Goal: Task Accomplishment & Management: Use online tool/utility

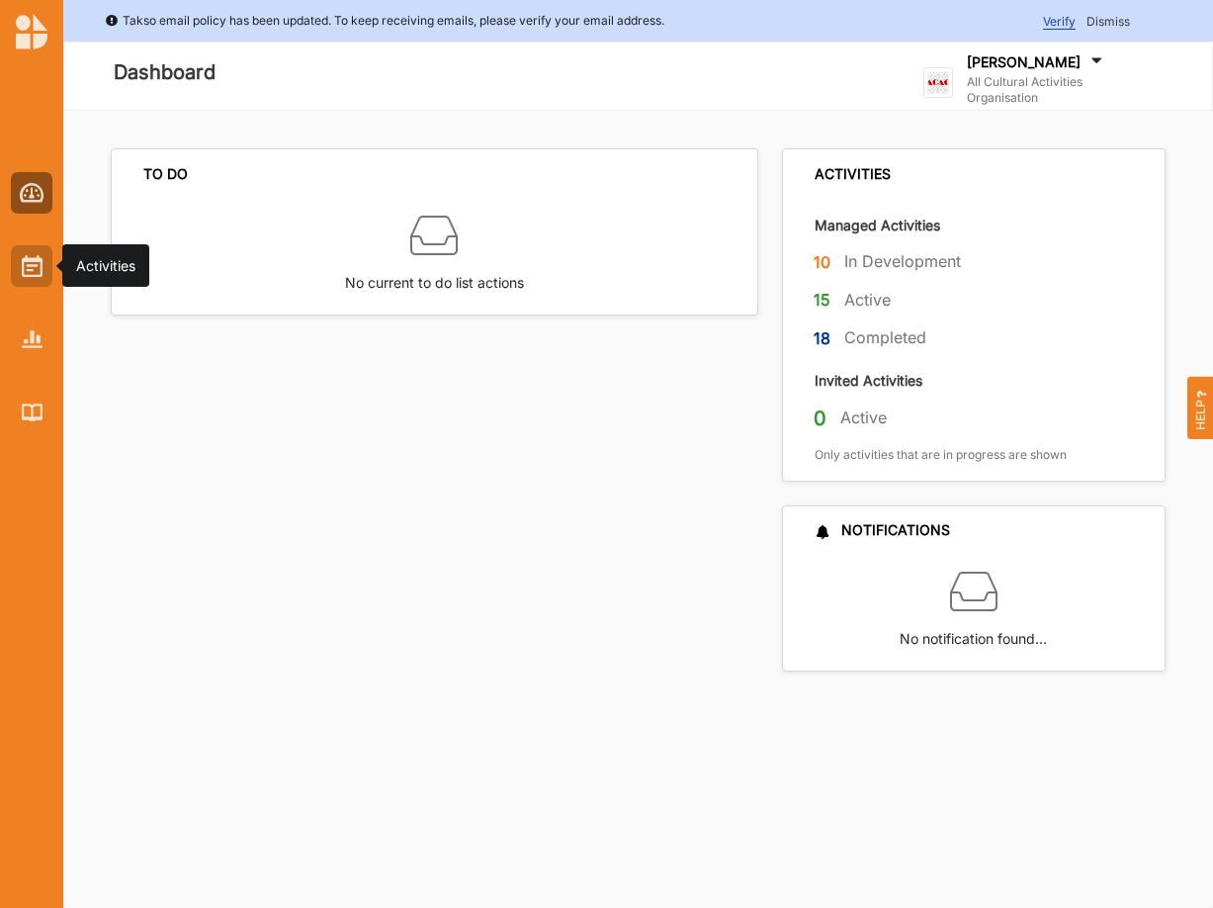
click at [35, 266] on img at bounding box center [32, 266] width 21 height 22
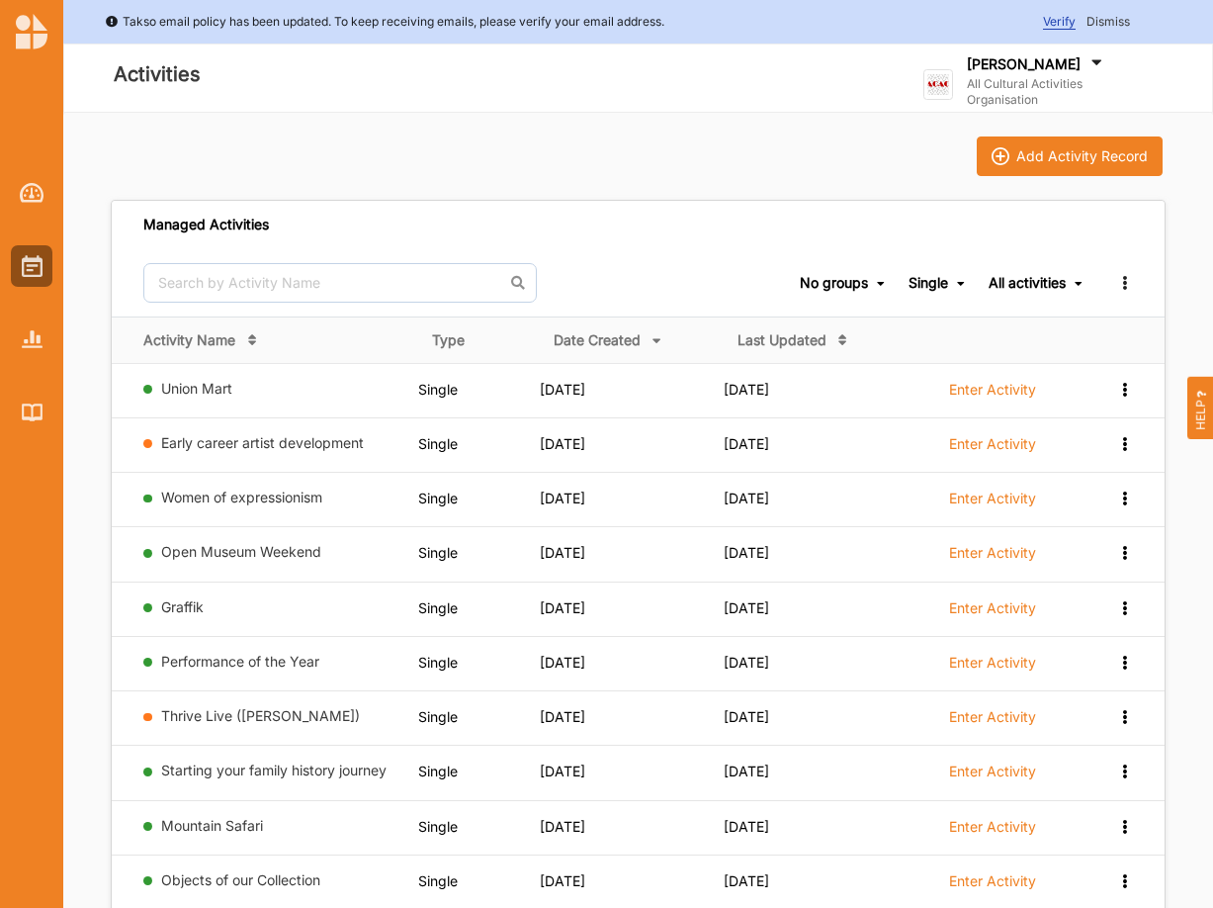
click at [1020, 285] on div "All activities" at bounding box center [1027, 283] width 77 height 18
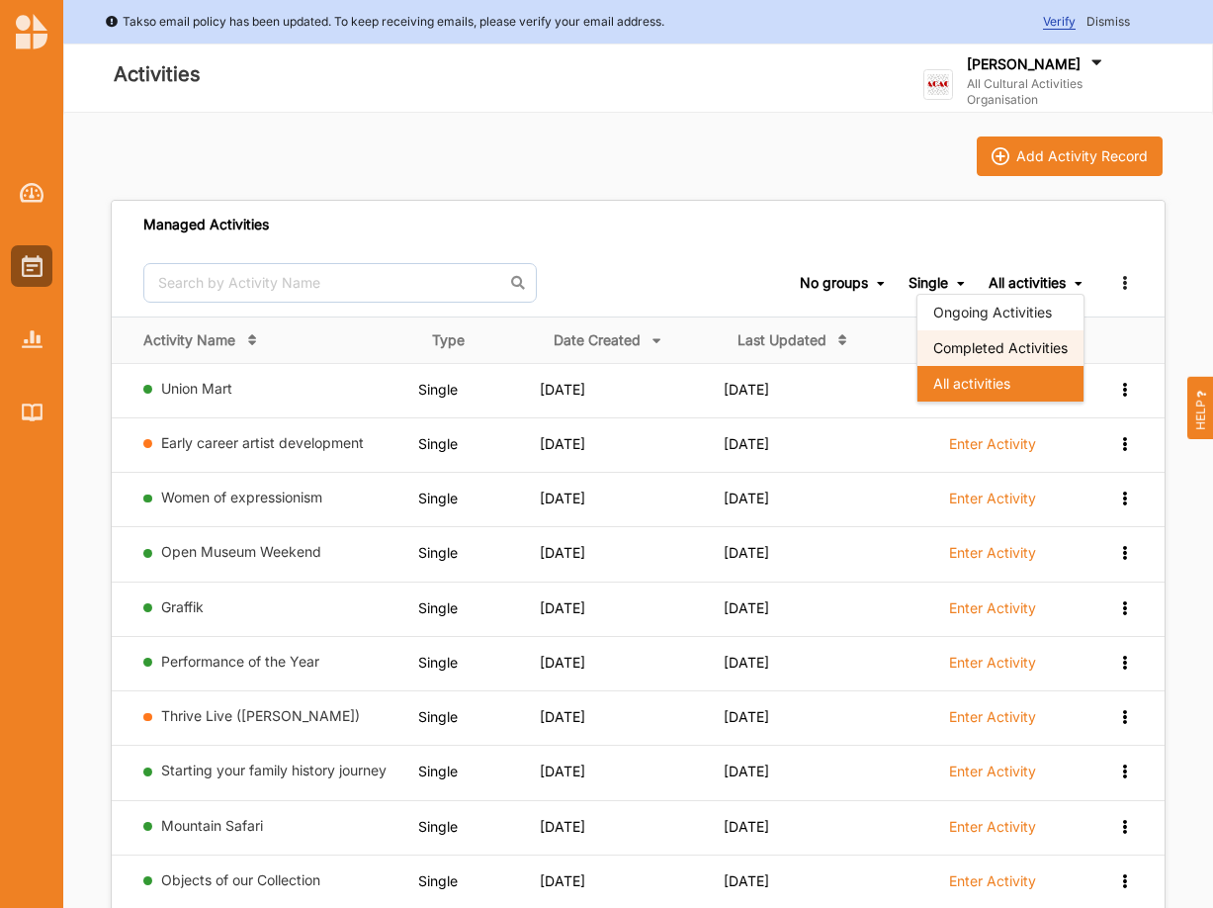
click at [1014, 353] on div "Completed Activities" at bounding box center [1001, 348] width 166 height 36
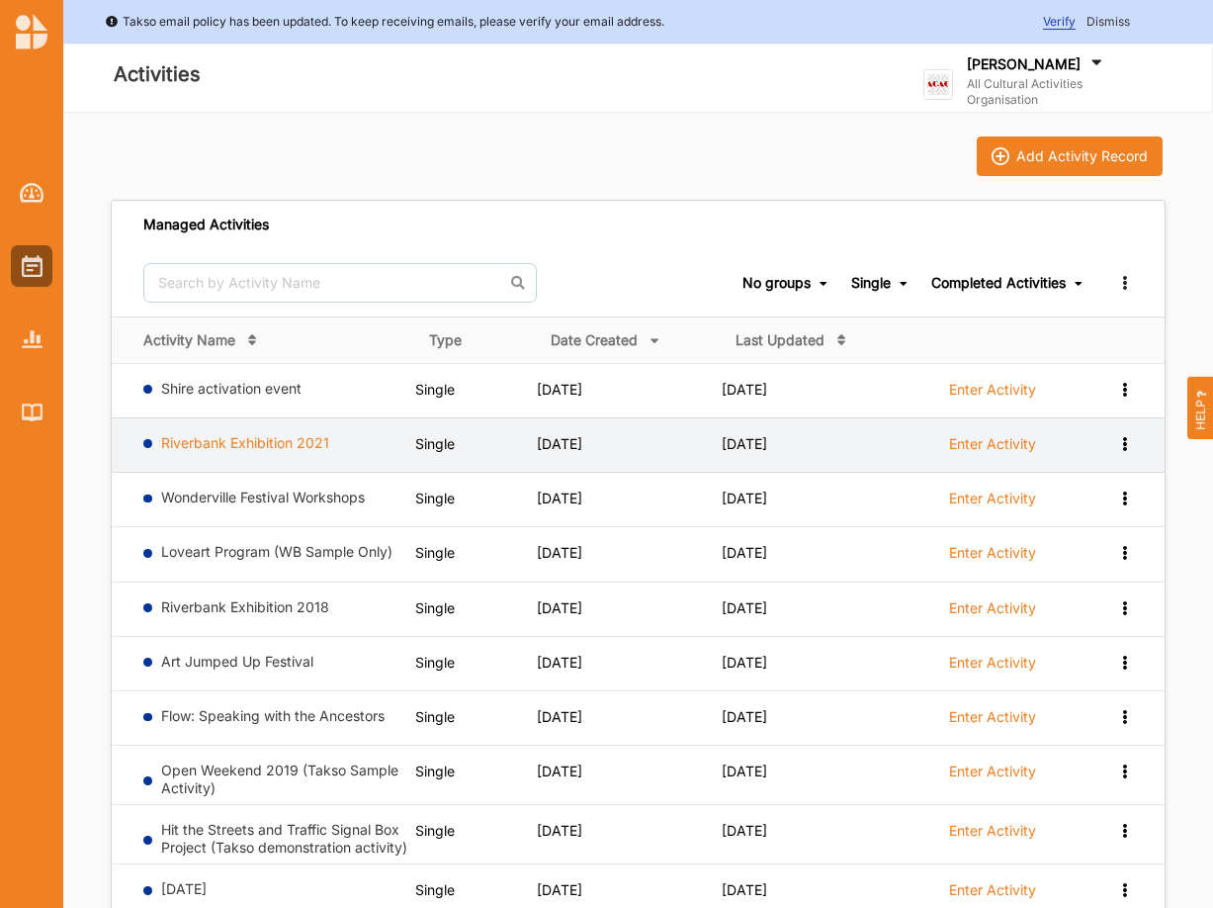
click at [243, 445] on link "Riverbank Exhibition 2021" at bounding box center [245, 442] width 168 height 17
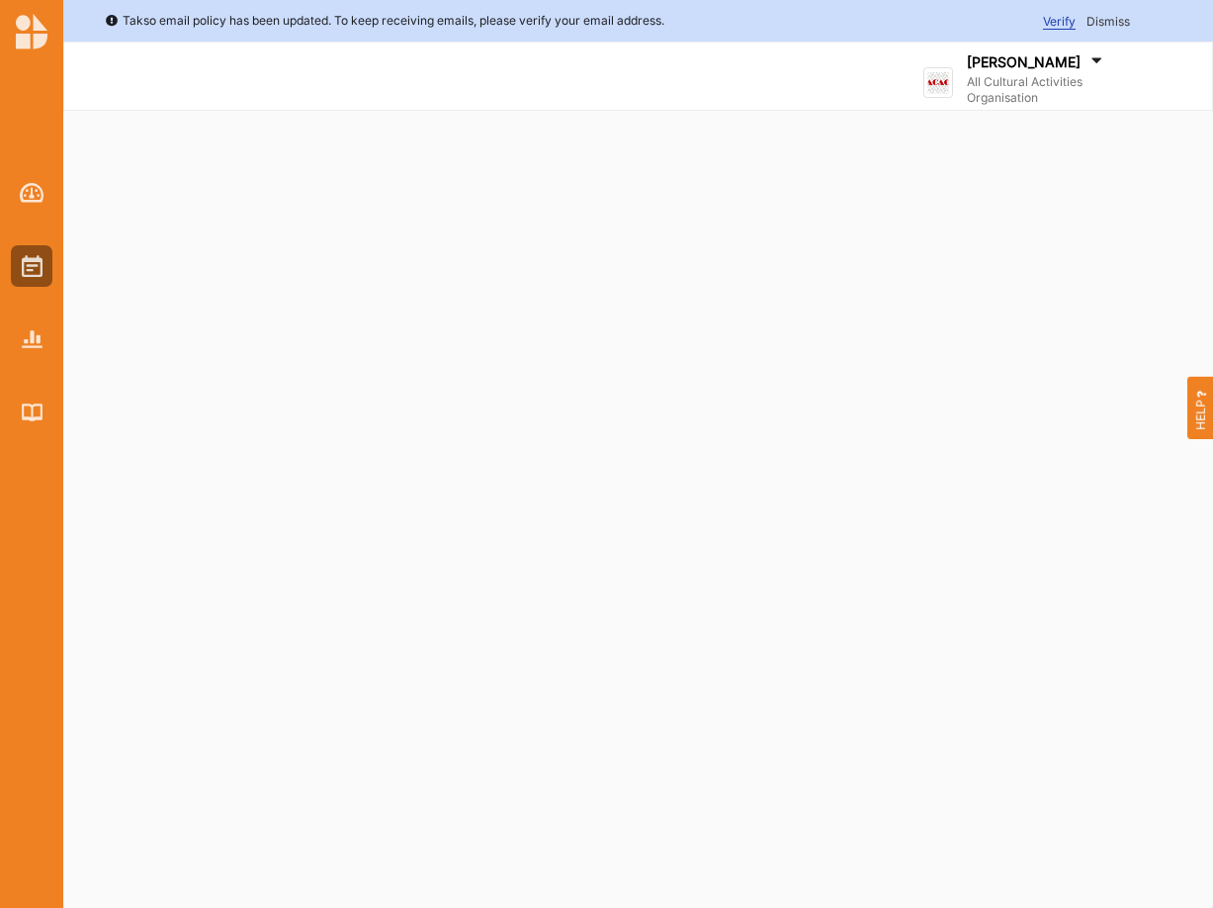
select select "2"
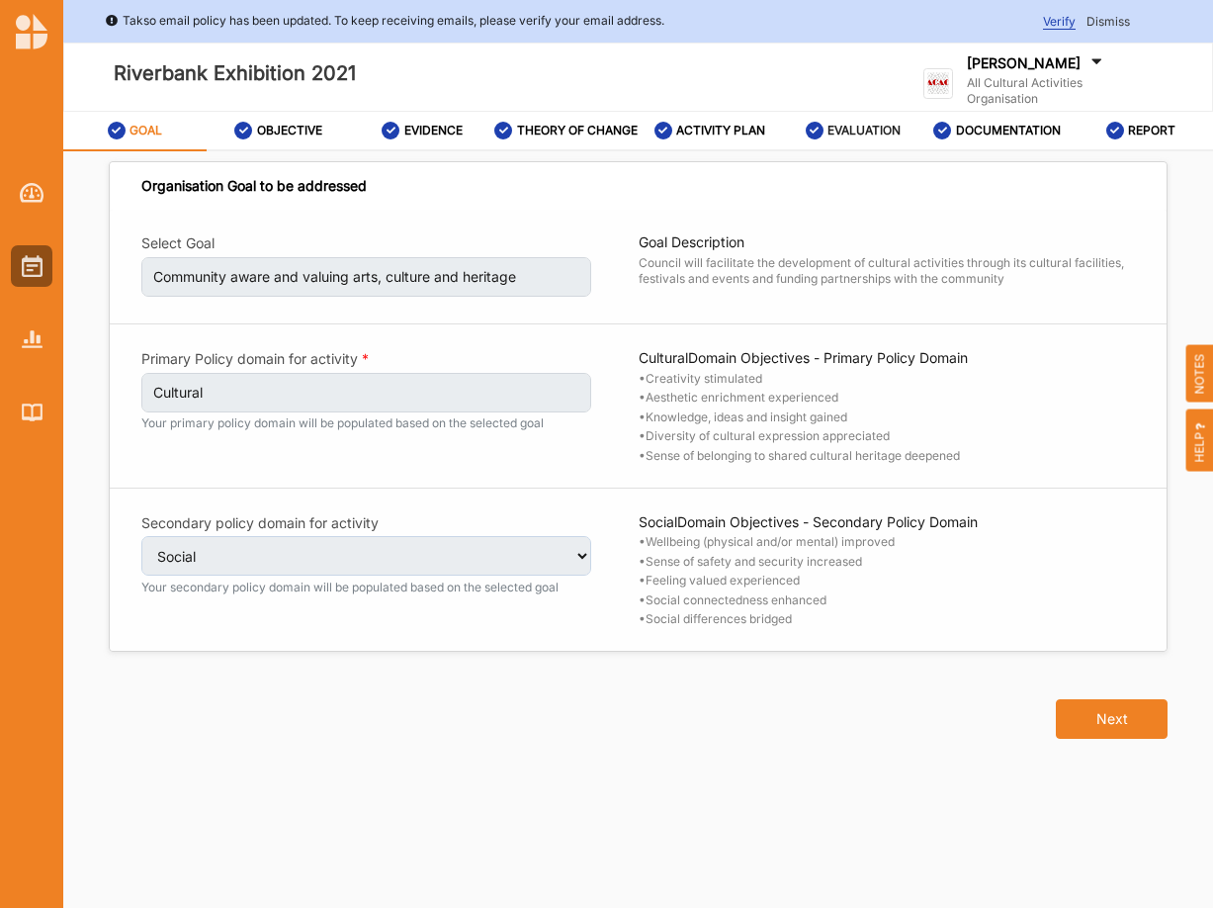
click at [829, 126] on div "EVALUATION" at bounding box center [854, 131] width 96 height 36
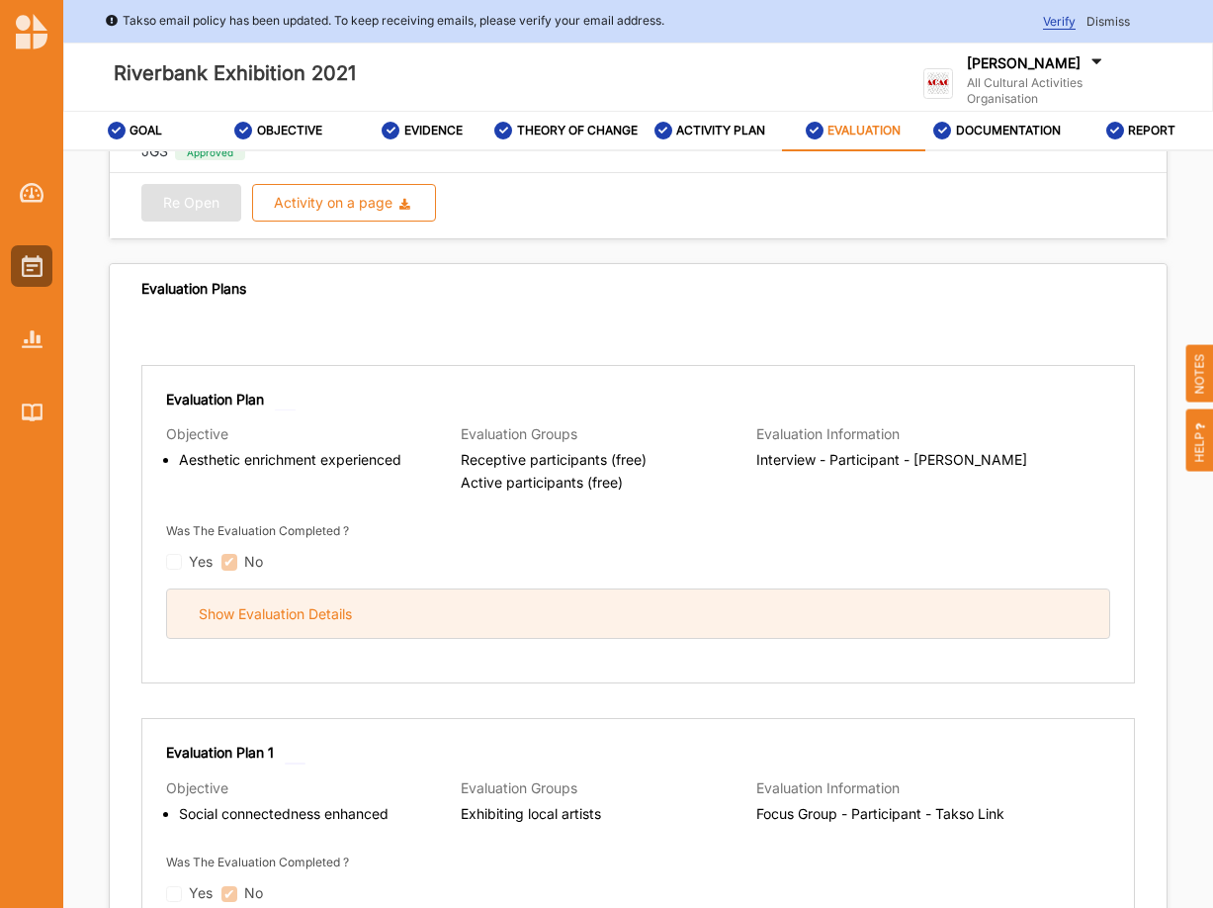
scroll to position [134, 0]
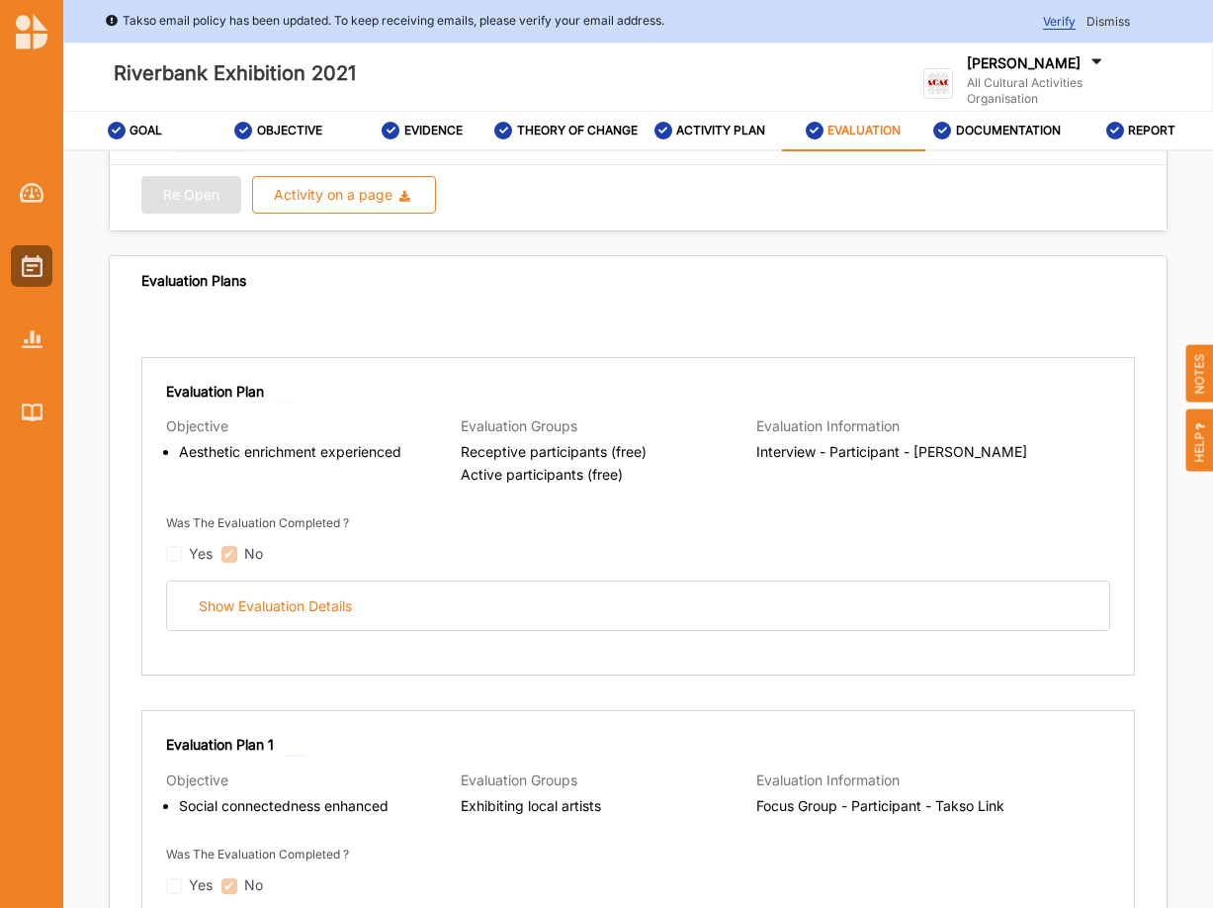
click at [762, 529] on div "Was The Evaluation Completed ? Yes No" at bounding box center [638, 537] width 944 height 51
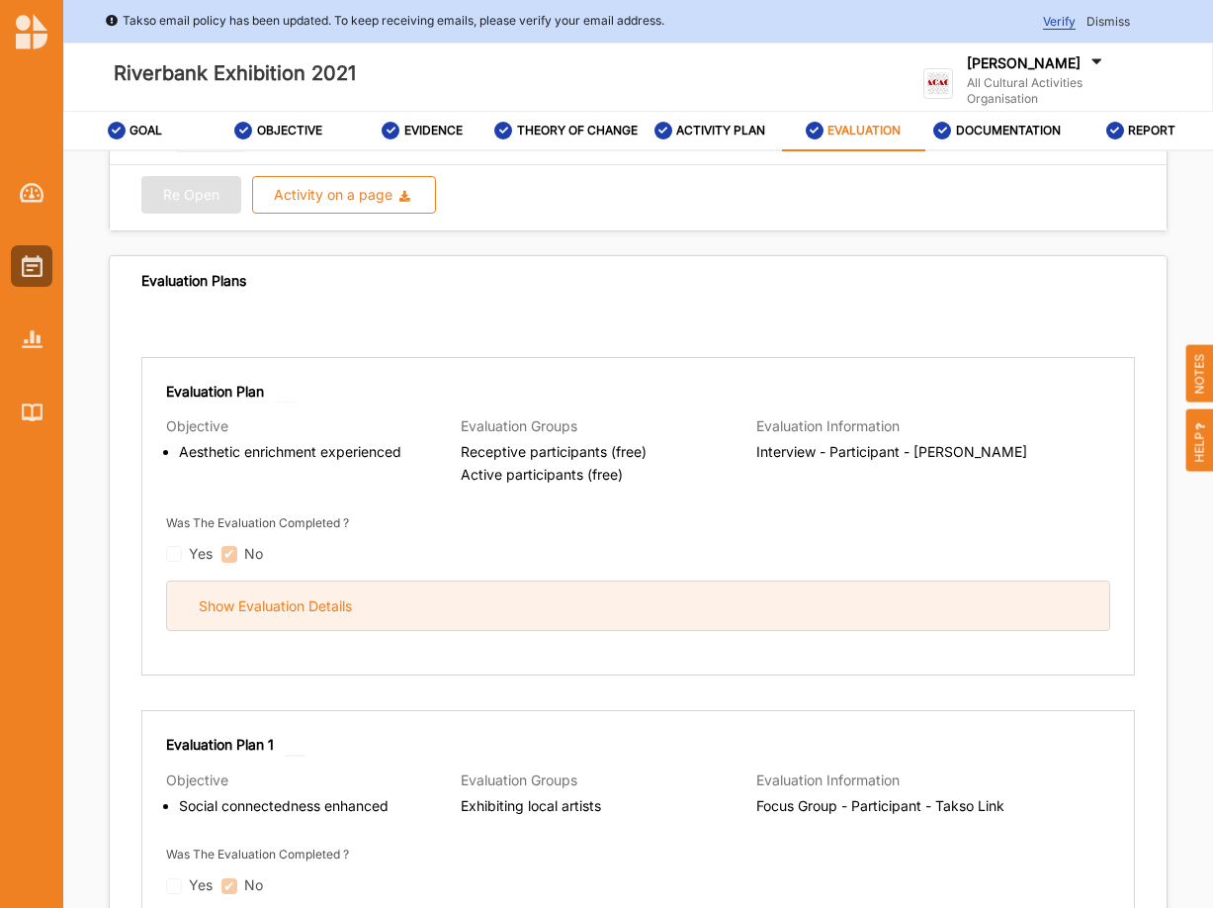
click at [224, 615] on div "Show Evaluation Details" at bounding box center [275, 606] width 153 height 18
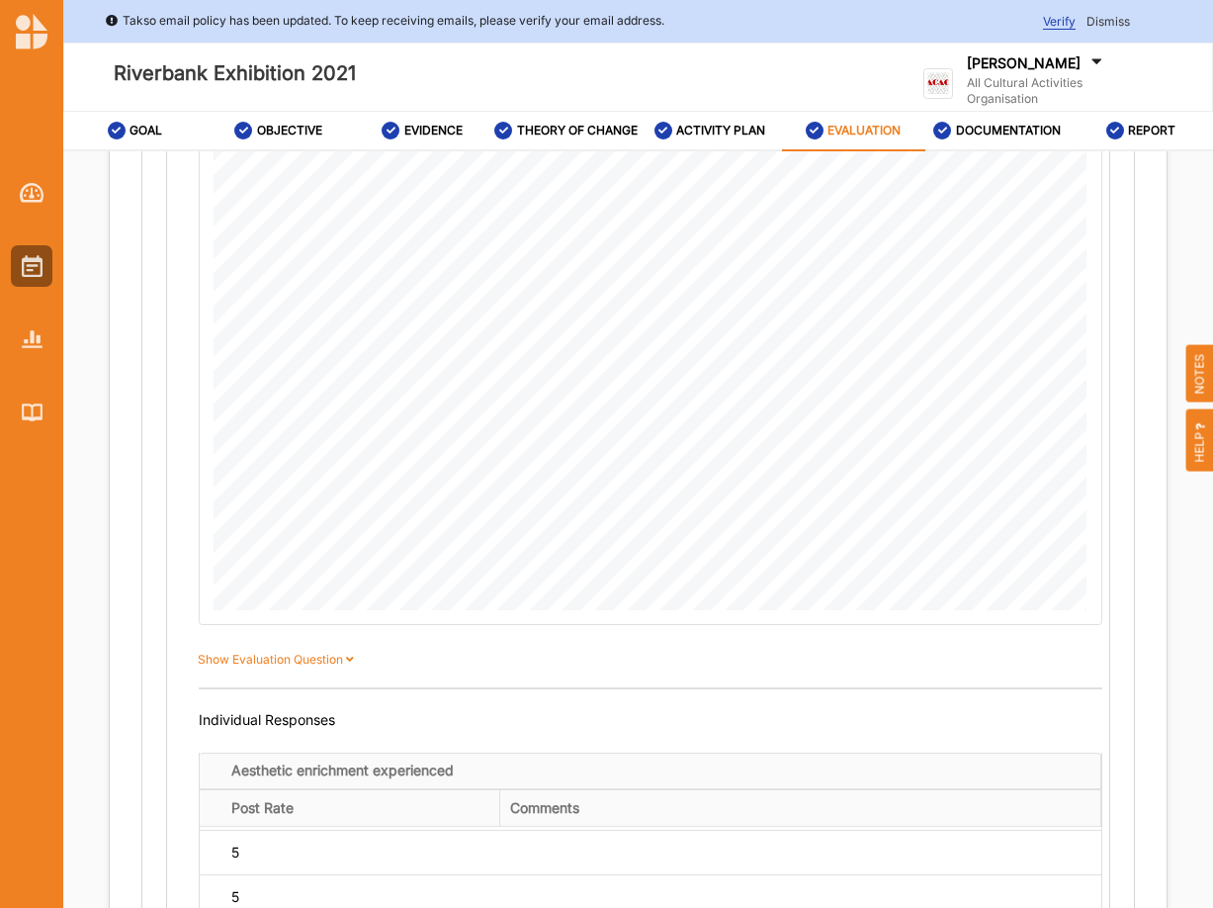
click at [290, 669] on label "Show Evaluation Question" at bounding box center [279, 660] width 163 height 18
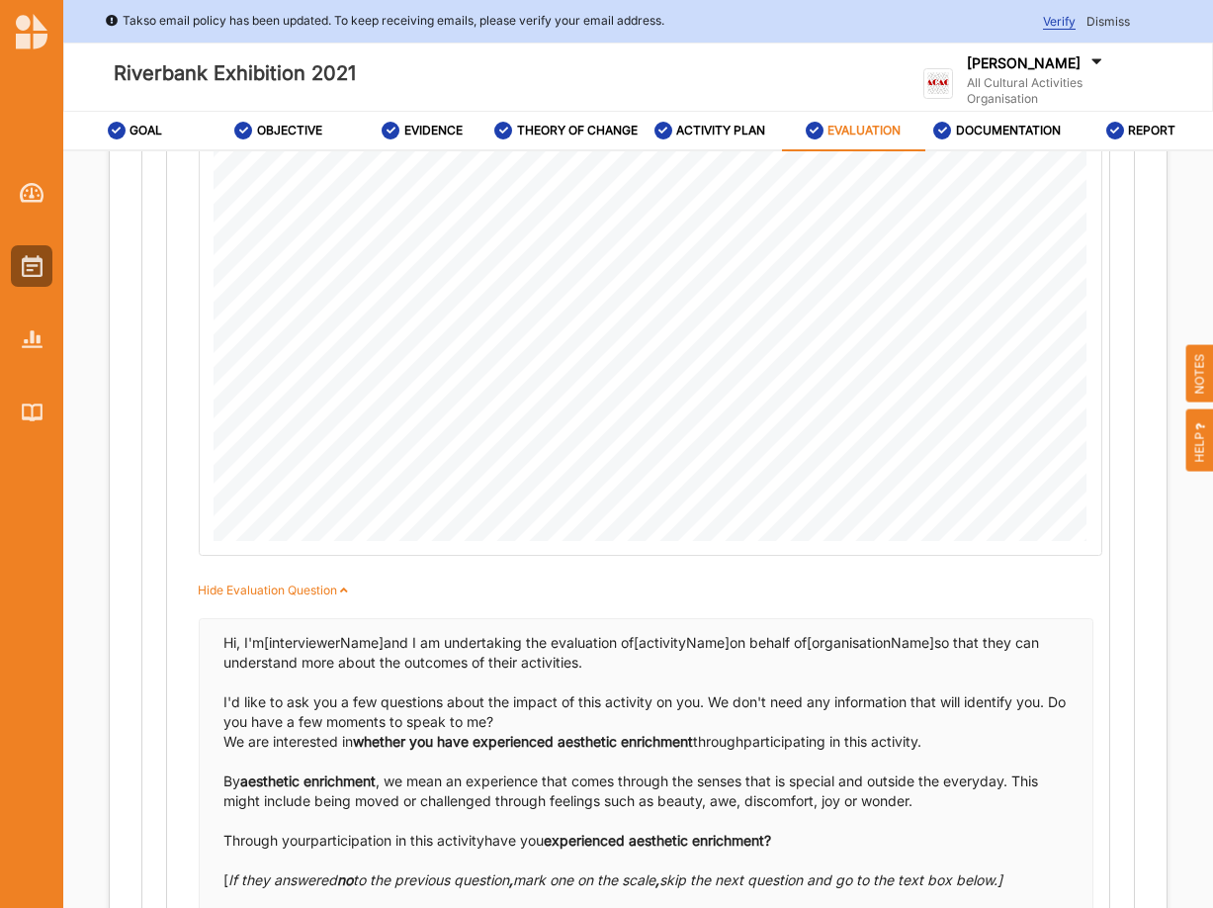
scroll to position [1513, 0]
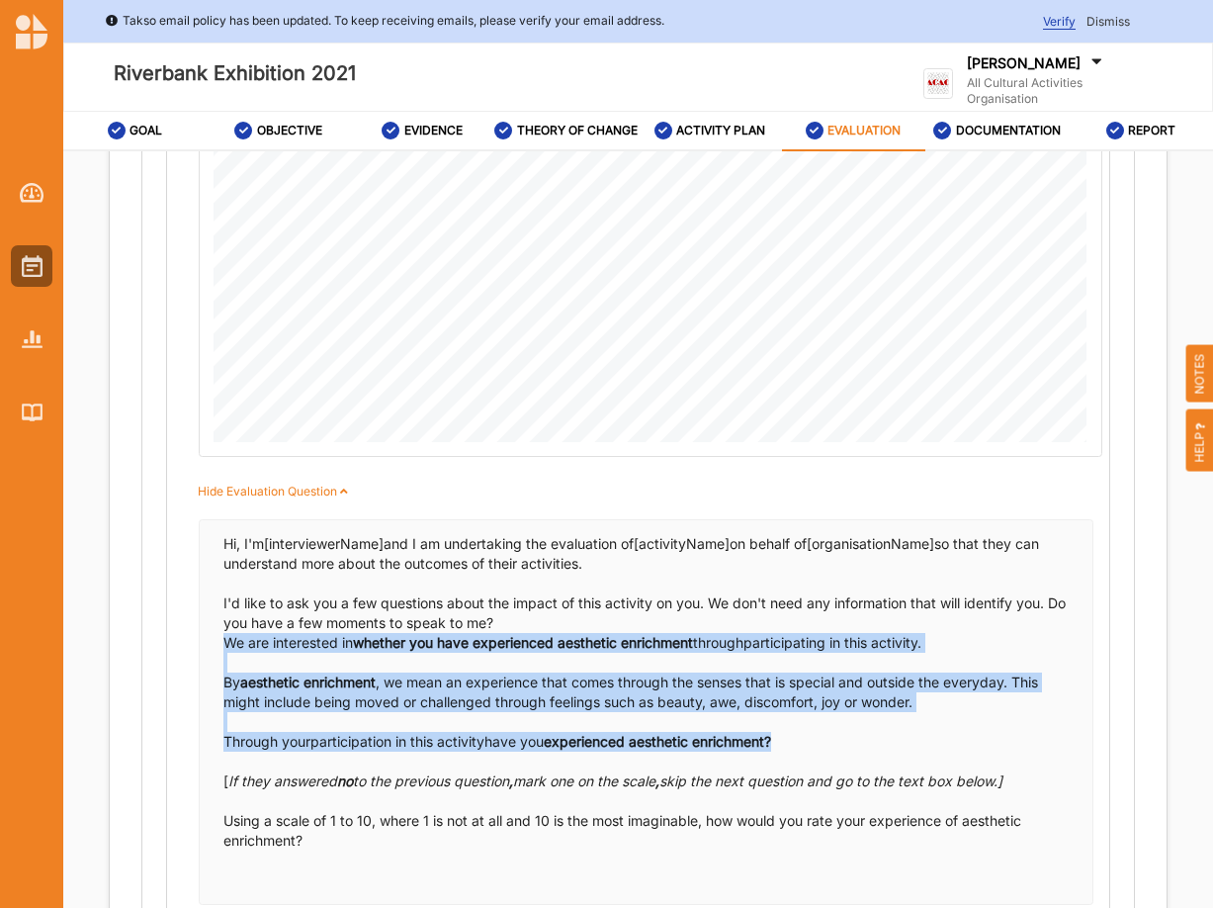
drag, startPoint x: 225, startPoint y: 660, endPoint x: 801, endPoint y: 755, distance: 583.3
click at [801, 755] on div "Hi, I'm [interviewerName] and I am undertaking the evaluation of [activityName]…" at bounding box center [646, 712] width 846 height 356
copy div "We are interested in whether you have experienced aesthetic enrichment through …"
